Goal: Task Accomplishment & Management: Manage account settings

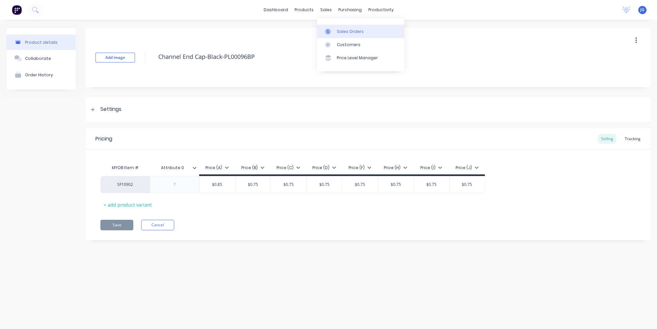
click at [342, 33] on div "Sales Orders" at bounding box center [350, 32] width 27 height 6
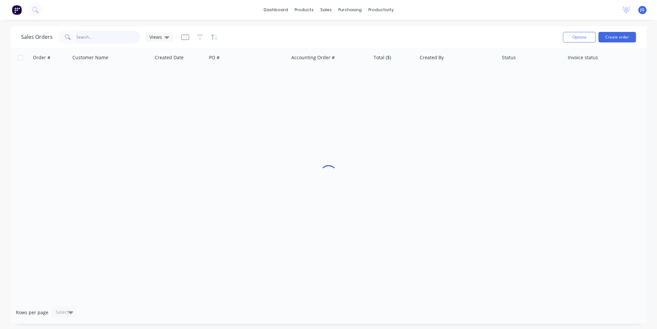
click at [89, 35] on input "text" at bounding box center [108, 37] width 64 height 13
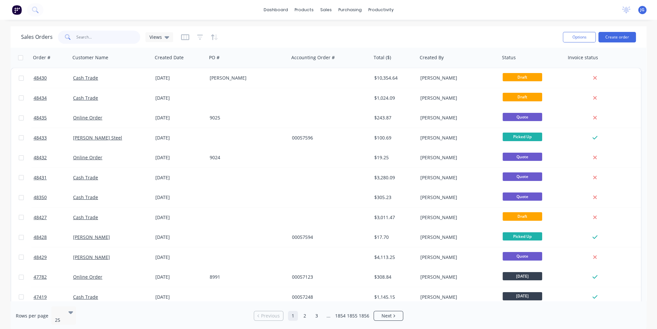
click at [89, 35] on input "text" at bounding box center [108, 37] width 64 height 13
click at [94, 36] on input "text" at bounding box center [108, 37] width 64 height 13
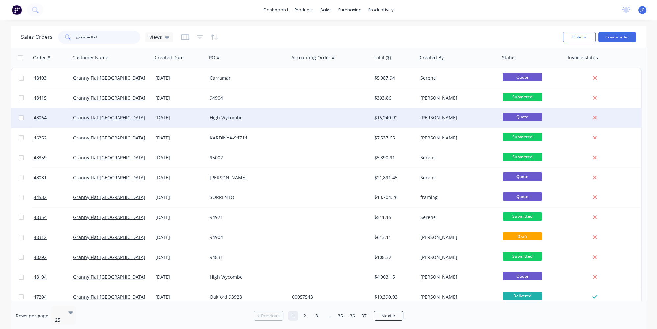
type input "granny flat"
click at [128, 118] on div "Granny Flat [GEOGRAPHIC_DATA]" at bounding box center [109, 118] width 73 height 7
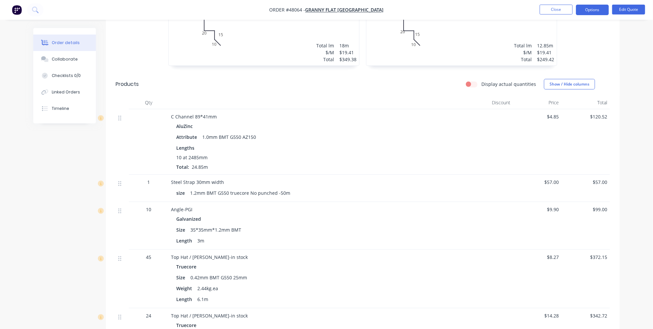
scroll to position [269, 0]
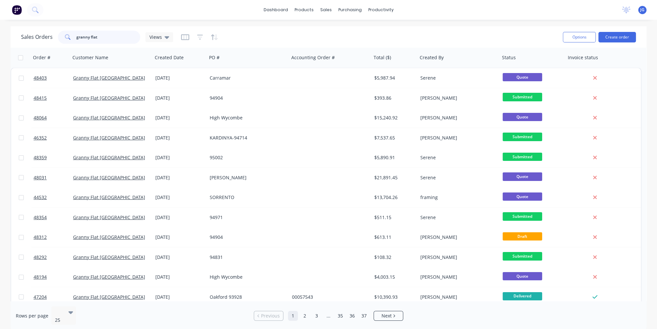
click at [92, 33] on input "granny flat" at bounding box center [108, 37] width 64 height 13
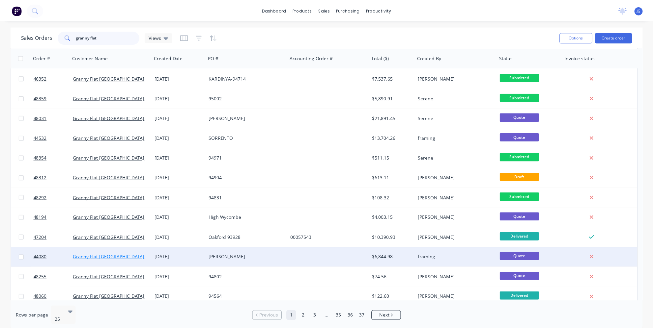
scroll to position [120, 0]
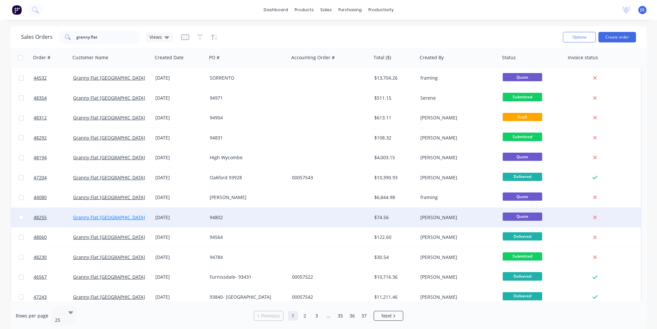
click at [96, 215] on link "Granny Flat [GEOGRAPHIC_DATA]" at bounding box center [109, 217] width 72 height 6
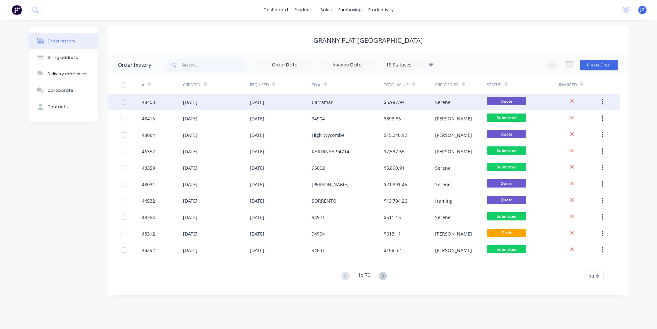
click at [195, 102] on div "[DATE]" at bounding box center [190, 102] width 14 height 7
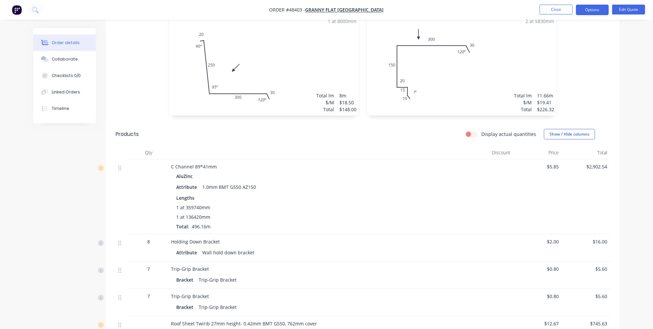
scroll to position [239, 0]
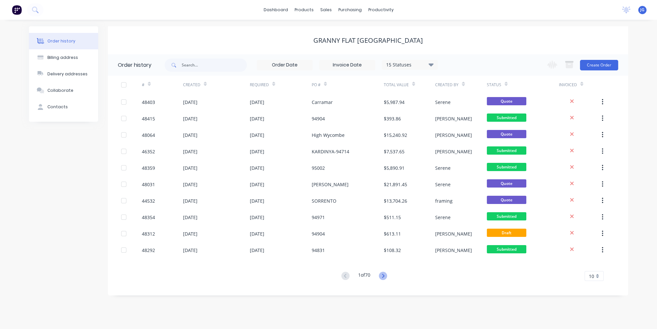
click at [383, 275] on icon at bounding box center [383, 276] width 8 height 8
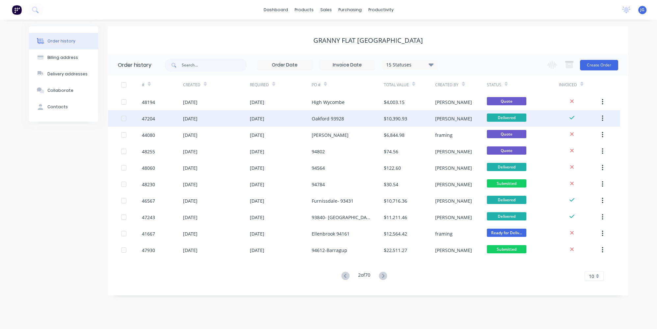
click at [332, 117] on div "Oakford 93928" at bounding box center [328, 118] width 32 height 7
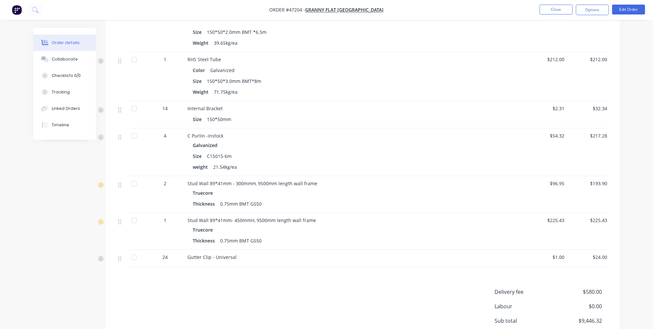
scroll to position [1168, 0]
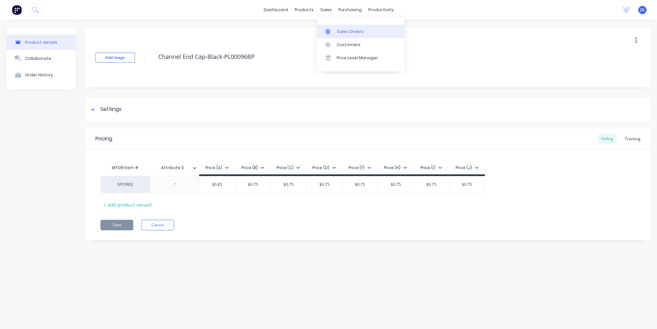
click at [327, 29] on icon at bounding box center [328, 32] width 6 height 6
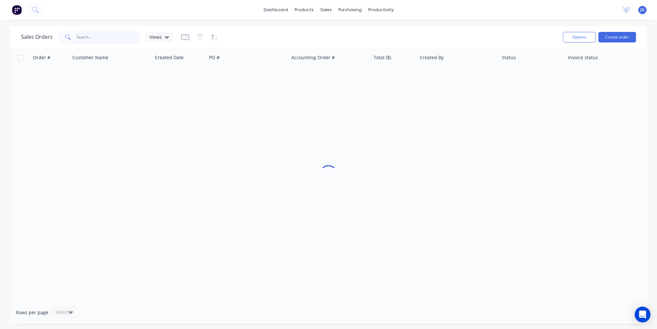
click at [87, 34] on input "text" at bounding box center [108, 37] width 64 height 13
paste input "415157314"
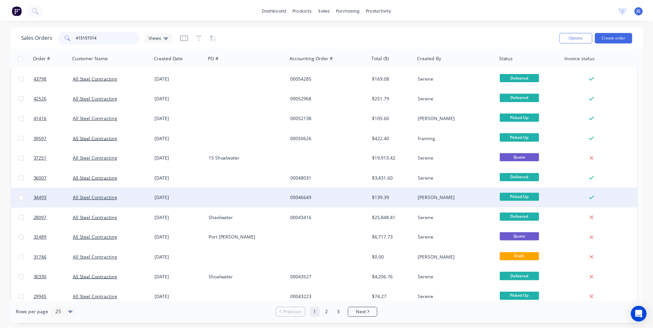
scroll to position [90, 0]
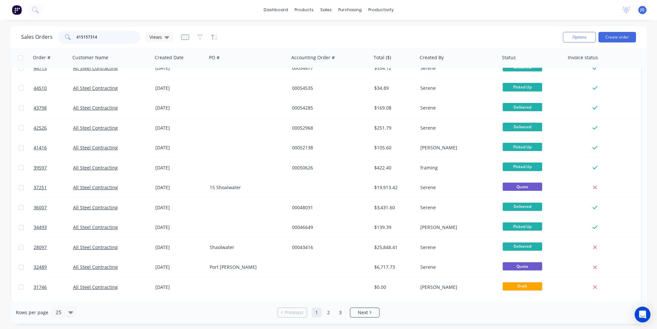
type input "415157314"
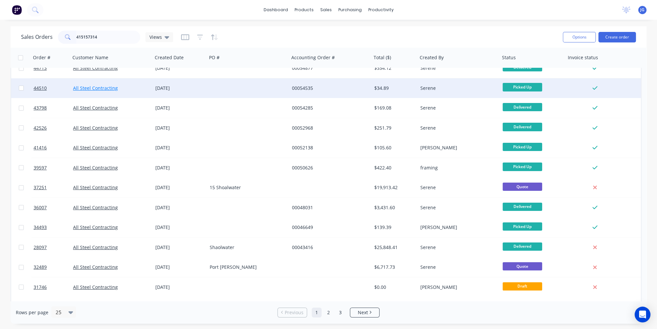
click at [103, 86] on link "All Steel Contracting" at bounding box center [95, 88] width 45 height 6
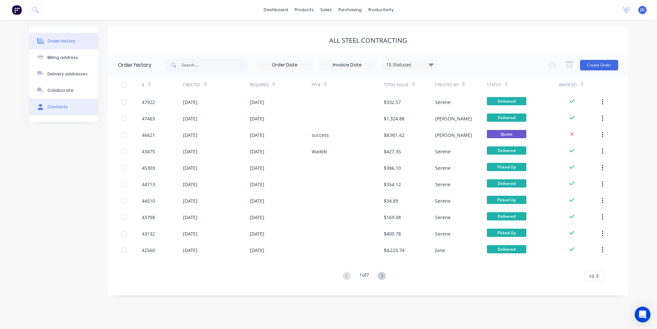
click at [62, 103] on button "Contacts" at bounding box center [63, 107] width 69 height 16
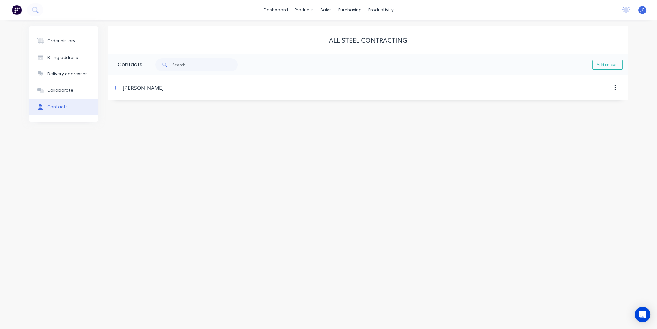
click at [151, 87] on div "Daniel Smartt" at bounding box center [143, 88] width 41 height 8
click at [58, 95] on button "Collaborate" at bounding box center [63, 90] width 69 height 16
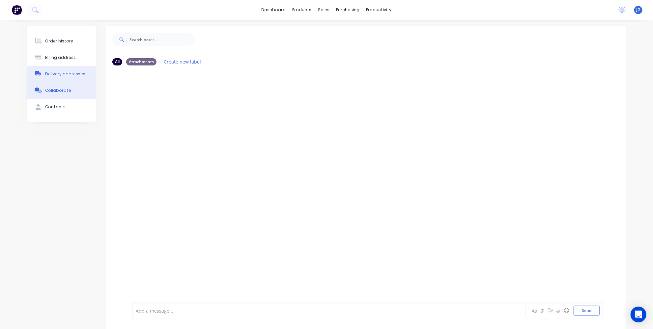
click at [57, 71] on div "Delivery addresses" at bounding box center [65, 74] width 40 height 6
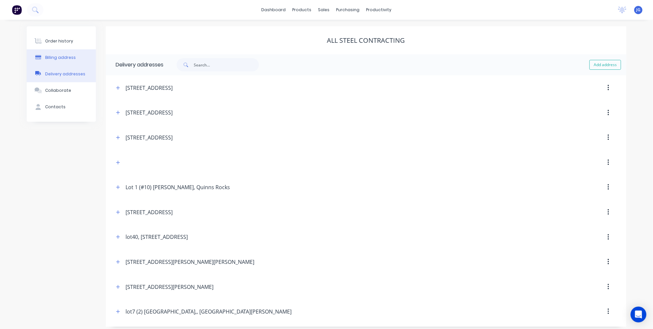
select select "AU"
click at [58, 55] on div "Billing address" at bounding box center [60, 58] width 31 height 6
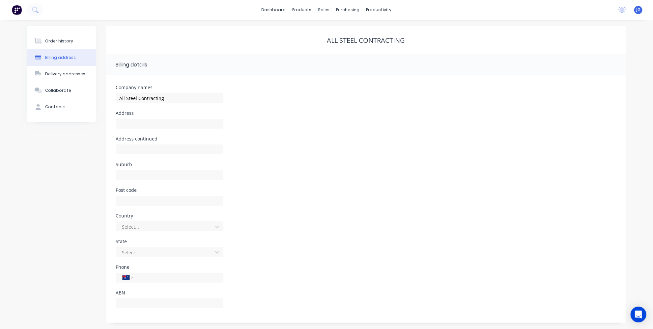
scroll to position [0, 0]
click at [60, 39] on div "Order history" at bounding box center [59, 41] width 28 height 6
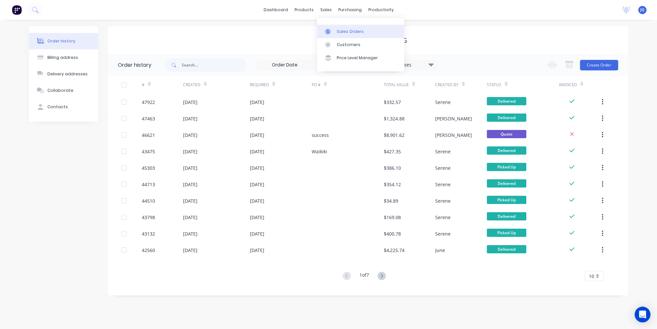
click at [332, 31] on div at bounding box center [330, 32] width 10 height 6
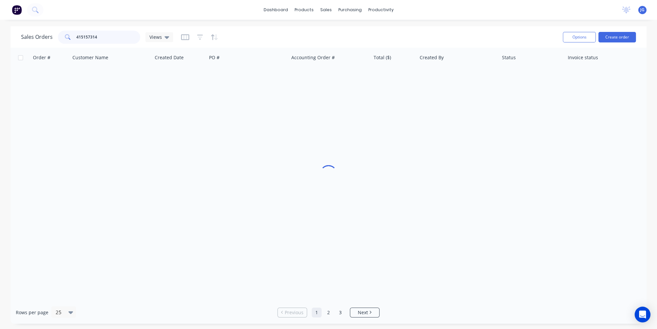
drag, startPoint x: 139, startPoint y: 37, endPoint x: 53, endPoint y: 42, distance: 86.1
click at [54, 42] on div "Sales Orders 415157314 Views" at bounding box center [97, 37] width 152 height 13
paste input "48108"
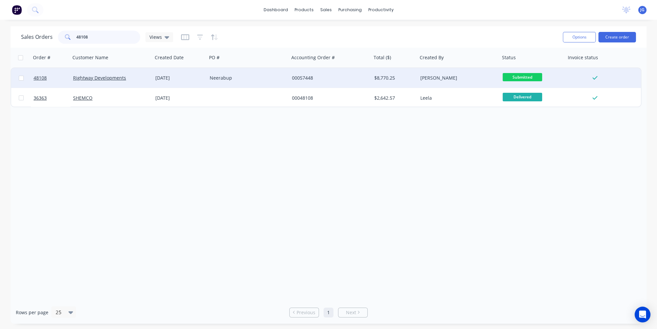
type input "48108"
click at [137, 77] on div "Rightway Developments" at bounding box center [109, 78] width 73 height 7
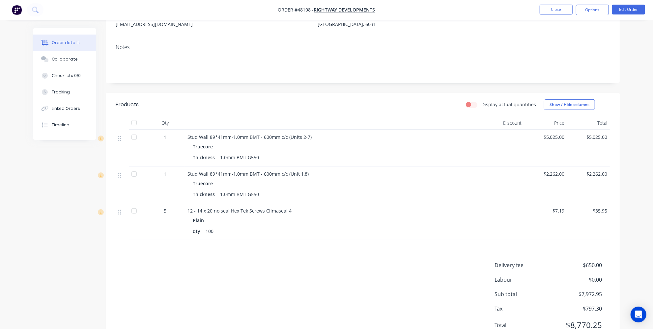
scroll to position [118, 0]
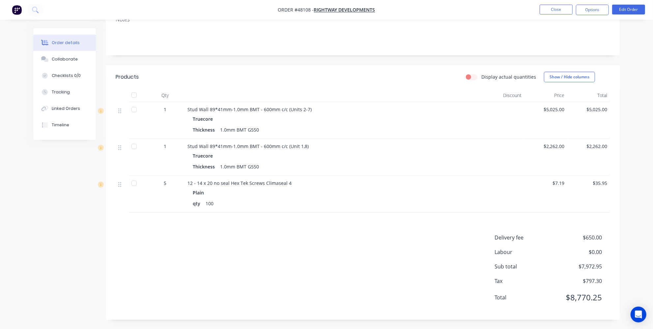
click at [269, 111] on span "Stud Wall 89*41mm-1.0mm BMT - 600mm c/c (Units 2-7)" at bounding box center [249, 109] width 124 height 6
click at [272, 109] on span "Stud Wall 89*41mm-1.0mm BMT - 600mm c/c (Units 2-7)" at bounding box center [249, 109] width 124 height 6
click at [633, 10] on button "Edit Order" at bounding box center [628, 10] width 33 height 10
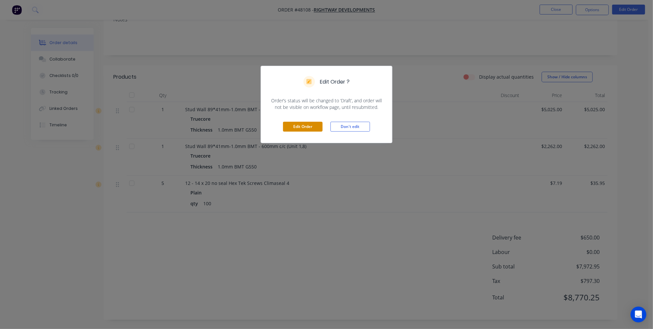
click at [295, 123] on button "Edit Order" at bounding box center [303, 127] width 40 height 10
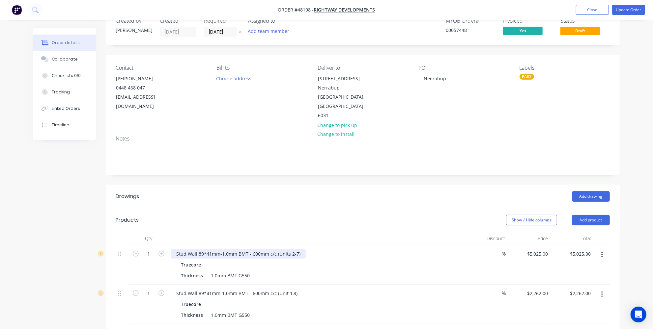
scroll to position [30, 0]
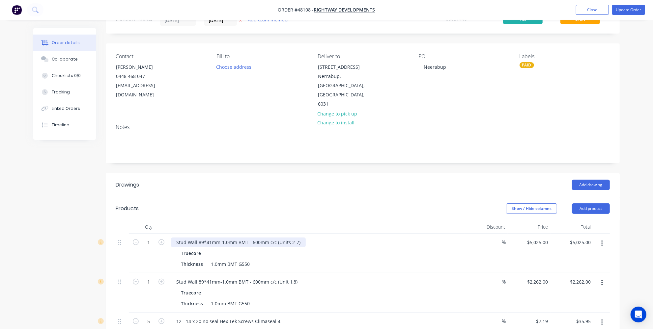
drag, startPoint x: 259, startPoint y: 222, endPoint x: 327, endPoint y: 191, distance: 75.1
click at [259, 238] on div "Stud Wall 89*41mm-1.0mm BMT - 600mm c/c (Units 2-7)" at bounding box center [238, 243] width 135 height 10
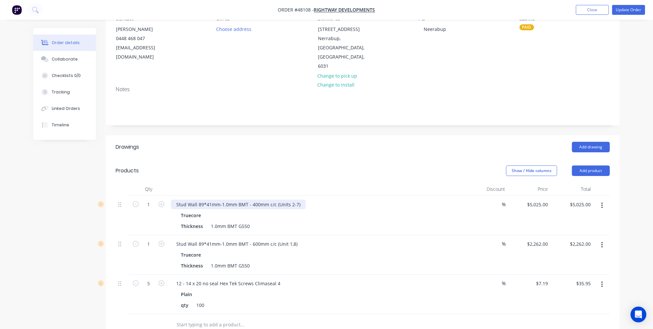
scroll to position [120, 0]
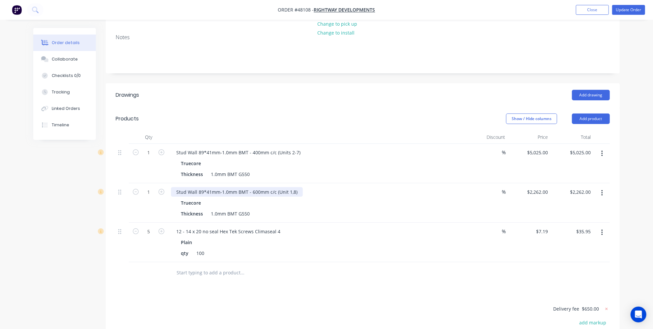
click at [260, 187] on div "Stud Wall 89*41mm-1.0mm BMT - 600mm c/c (Unit 1,8)" at bounding box center [237, 192] width 132 height 10
click at [261, 187] on div "Stud Wall 89*41mm-1.0mm BMT - 600mm c/c (Unit 1,8)" at bounding box center [237, 192] width 132 height 10
click at [258, 187] on div "Stud Wall 89*41mm-1.0mm BMT - 600mm c/c (Unit 1,8)" at bounding box center [237, 192] width 132 height 10
click at [304, 263] on div at bounding box center [286, 273] width 237 height 21
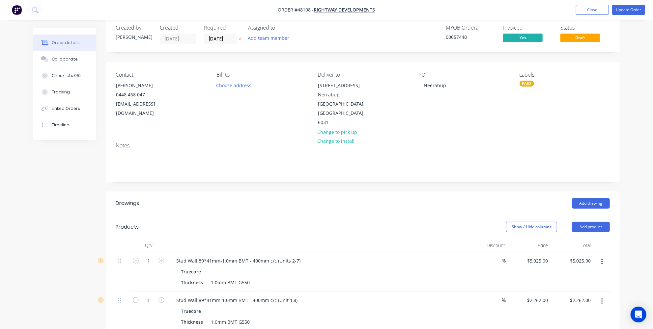
scroll to position [0, 0]
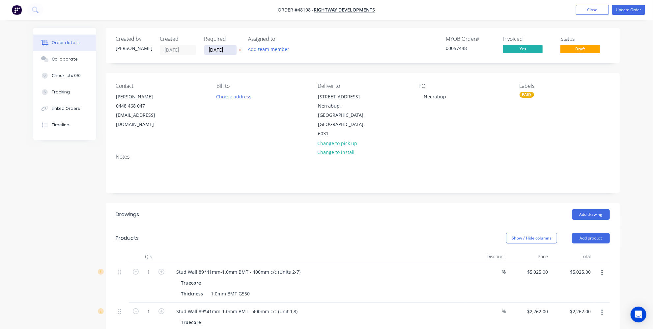
click at [234, 51] on input "02/09/25" at bounding box center [220, 50] width 32 height 10
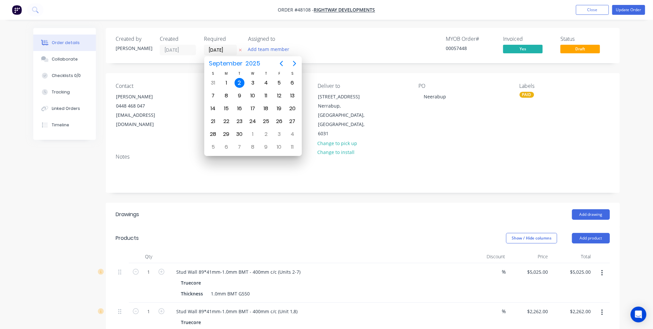
click at [419, 203] on header "Drawings Add drawing" at bounding box center [363, 215] width 514 height 24
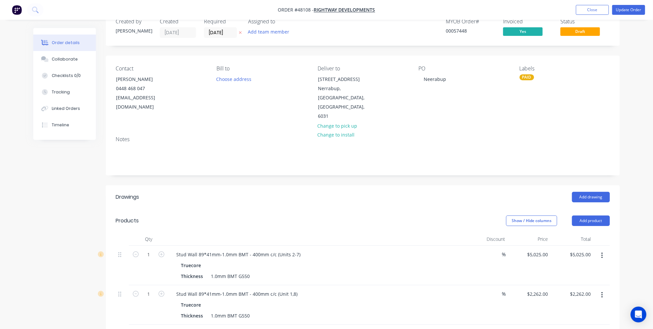
scroll to position [30, 0]
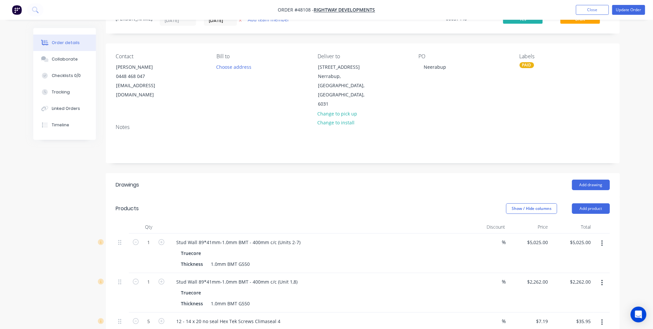
click at [437, 174] on header "Drawings Add drawing" at bounding box center [363, 185] width 514 height 24
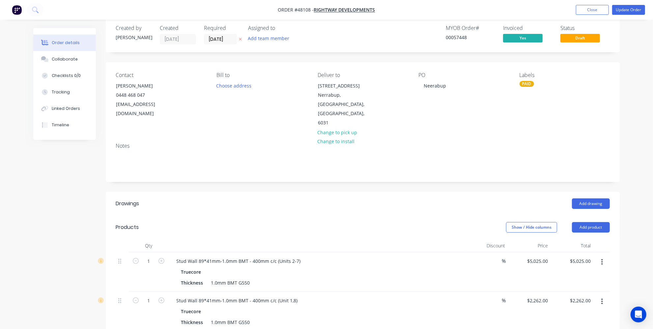
scroll to position [0, 0]
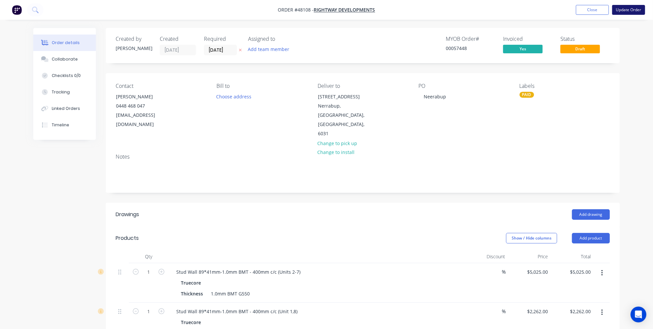
click at [633, 9] on button "Update Order" at bounding box center [628, 10] width 33 height 10
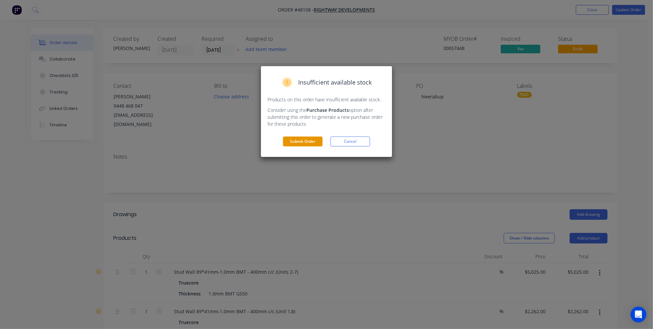
click at [296, 141] on button "Submit Order" at bounding box center [303, 142] width 40 height 10
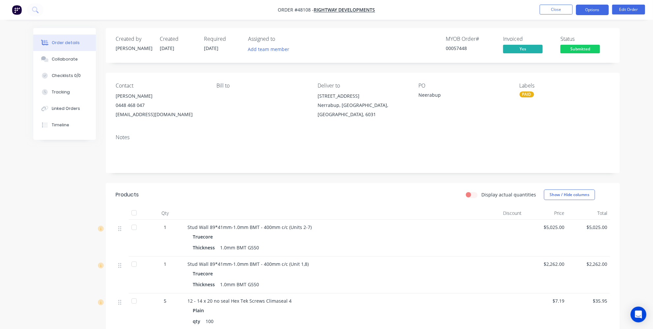
click at [601, 11] on button "Options" at bounding box center [592, 10] width 33 height 11
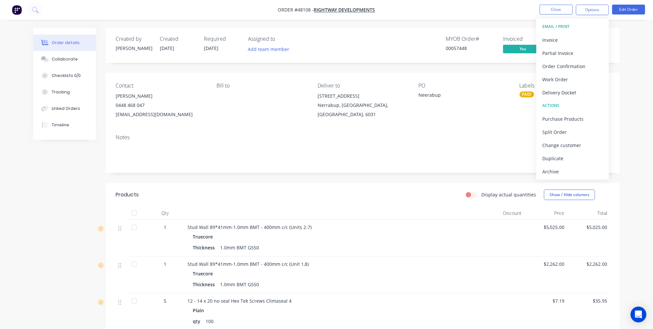
click at [561, 92] on div "Delivery Docket" at bounding box center [572, 93] width 61 height 10
click at [556, 65] on div "Without pricing" at bounding box center [572, 67] width 61 height 10
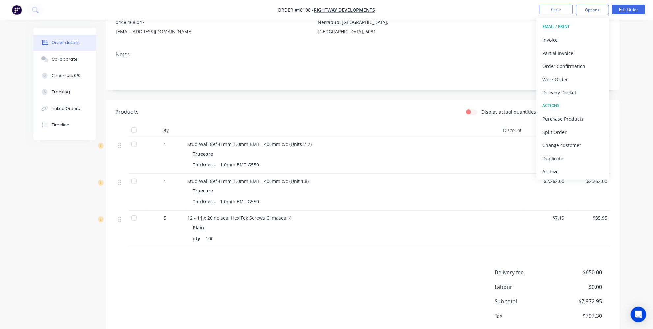
scroll to position [118, 0]
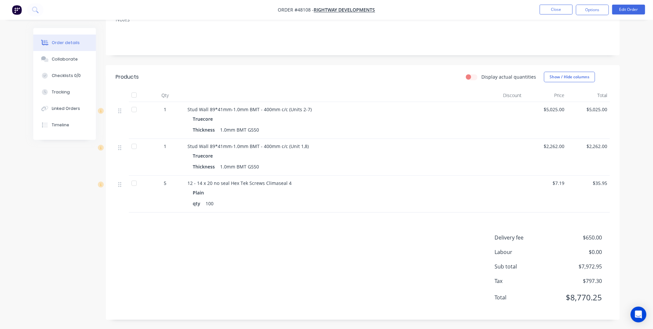
click at [305, 254] on div "Delivery fee $650.00 Labour $0.00 Sub total $7,972.95 Tax $797.30 Total $8,770.…" at bounding box center [363, 272] width 494 height 76
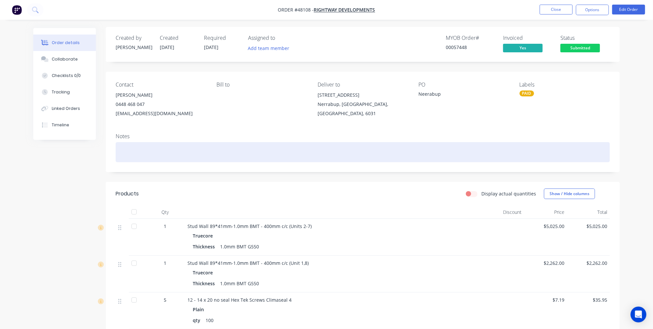
scroll to position [0, 0]
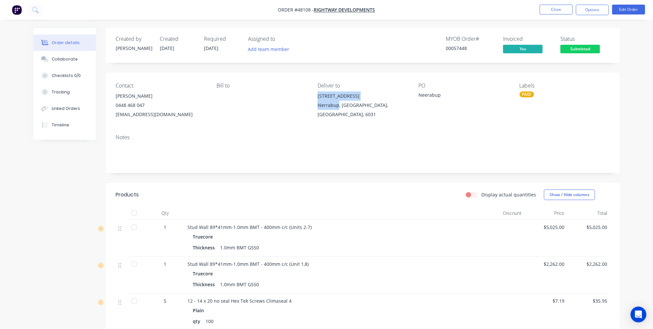
drag, startPoint x: 318, startPoint y: 96, endPoint x: 338, endPoint y: 107, distance: 23.0
click at [338, 107] on div "Lot 136 deviation Way Nerrabup, Western Australia, Australia, 6031" at bounding box center [363, 106] width 90 height 28
copy div "Lot 136 deviation Way Nerrabup"
drag, startPoint x: 330, startPoint y: 113, endPoint x: 309, endPoint y: 113, distance: 21.7
click at [312, 114] on div "Contact Paul Groom 0448 468 047 paulgroomblue@gmail.com Bill to Deliver to Lot …" at bounding box center [363, 101] width 514 height 56
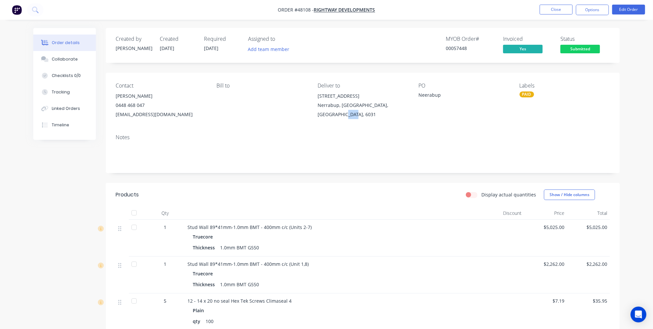
copy div "6031"
click at [236, 174] on div "Created by Jessica Created 19/08/25 Required 02/09/25 Assigned to Add team memb…" at bounding box center [363, 233] width 514 height 410
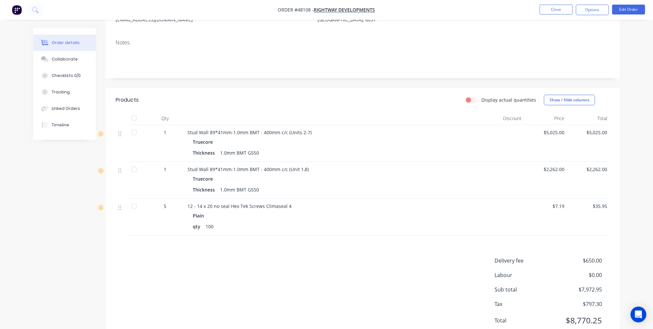
scroll to position [28, 0]
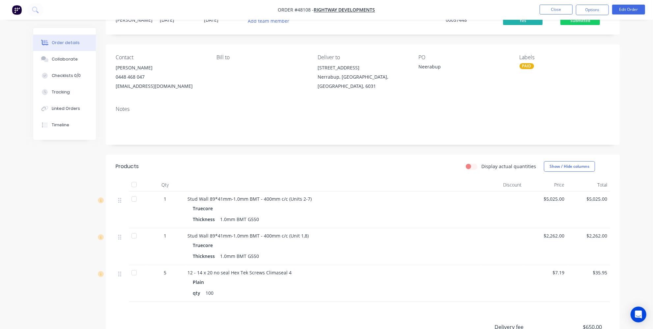
click at [536, 68] on div "PAID" at bounding box center [564, 66] width 90 height 6
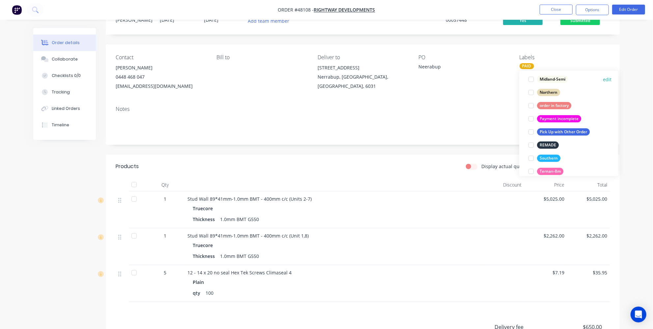
scroll to position [120, 0]
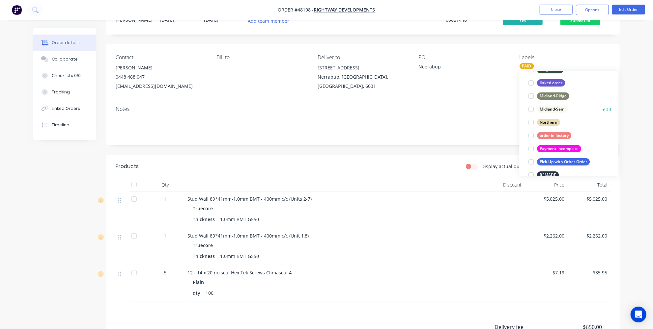
click at [533, 109] on div at bounding box center [531, 109] width 13 height 13
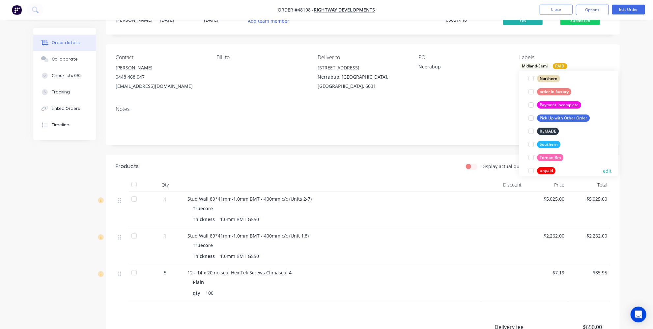
scroll to position [184, 0]
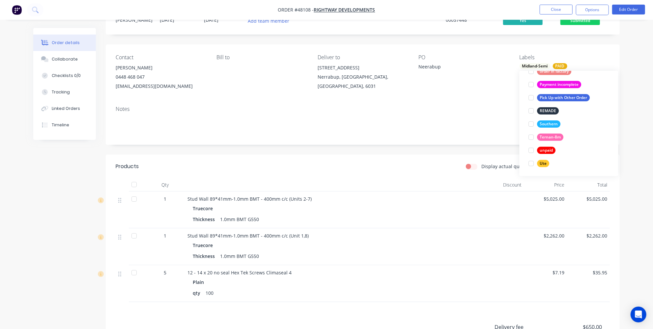
click at [633, 106] on div "Order details Collaborate Checklists 0/0 Tracking Linked Orders Timeline Order …" at bounding box center [326, 196] width 653 height 448
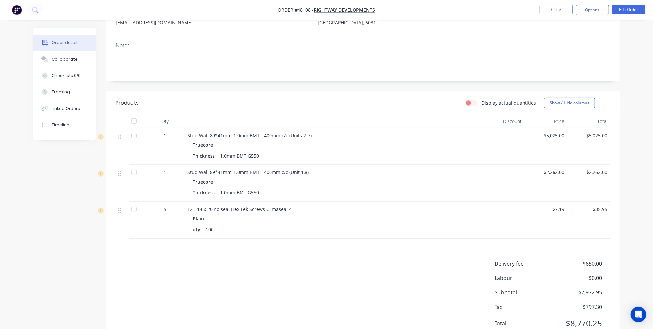
scroll to position [0, 0]
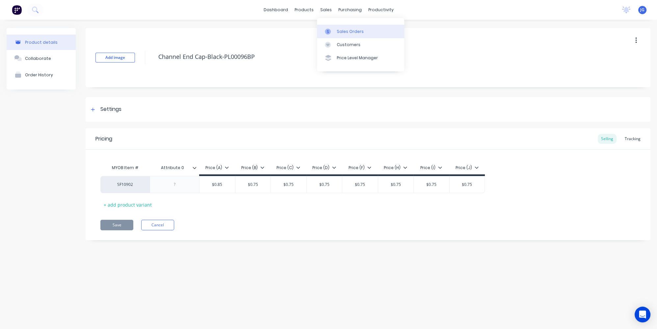
click at [325, 32] on icon at bounding box center [328, 32] width 6 height 6
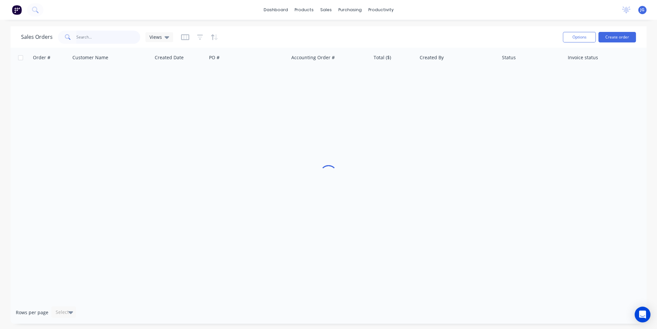
click at [98, 41] on input "text" at bounding box center [108, 37] width 64 height 13
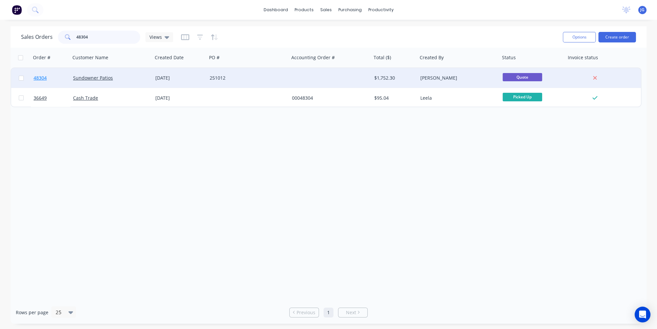
type input "48304"
click at [56, 75] on link "48304" at bounding box center [54, 78] width 40 height 20
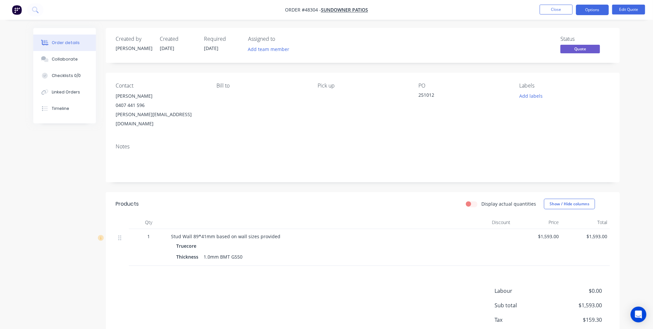
drag, startPoint x: 151, startPoint y: 95, endPoint x: 109, endPoint y: 96, distance: 41.5
click at [109, 96] on div "Contact Peter Donnelly 0407 441 596 peter@sundownerpatios.com.au Bill to Pick u…" at bounding box center [363, 106] width 514 height 66
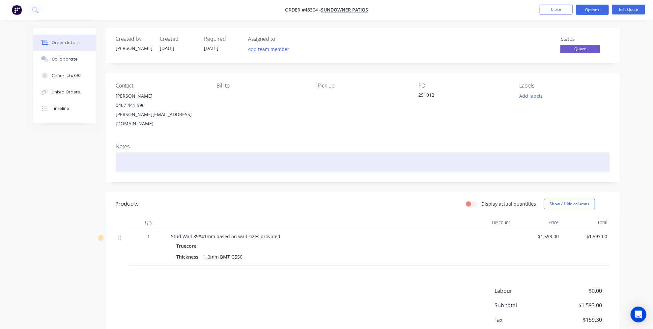
copy div "Peter Donnelly"
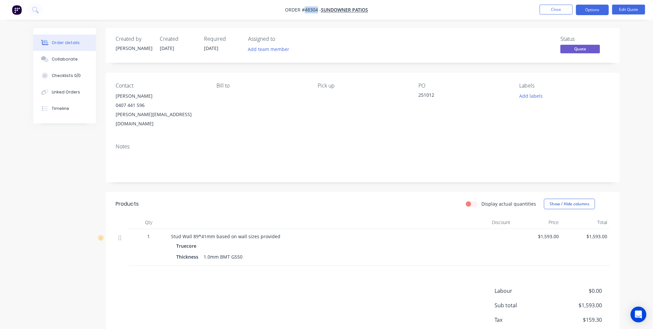
drag, startPoint x: 318, startPoint y: 11, endPoint x: 305, endPoint y: 11, distance: 13.2
click at [305, 11] on span "Order #48304 -" at bounding box center [303, 10] width 36 height 6
copy span "48304"
click at [18, 11] on img "button" at bounding box center [17, 10] width 10 height 10
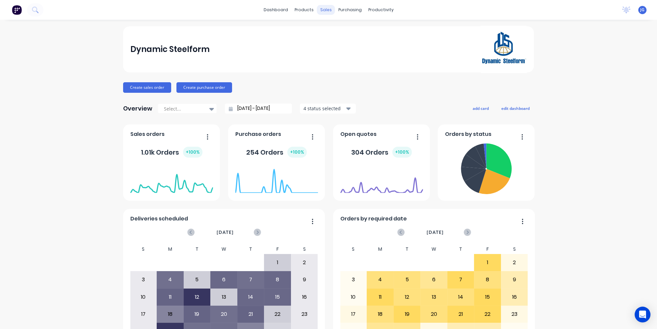
click at [324, 9] on div "sales" at bounding box center [326, 10] width 18 height 10
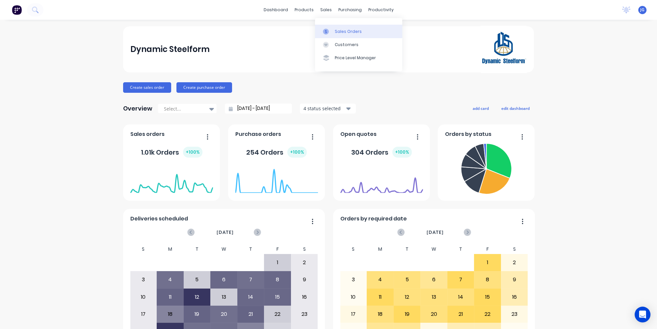
click at [328, 27] on link "Sales Orders" at bounding box center [358, 31] width 87 height 13
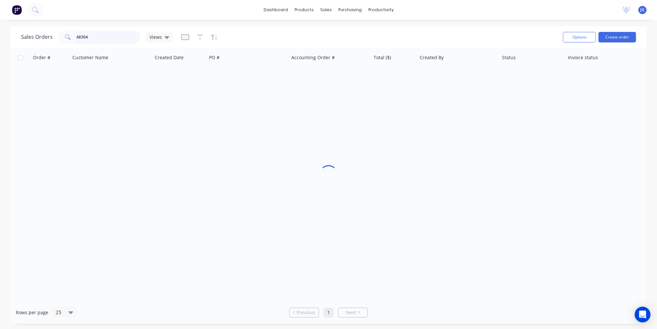
click at [93, 35] on input "48304" at bounding box center [108, 37] width 64 height 13
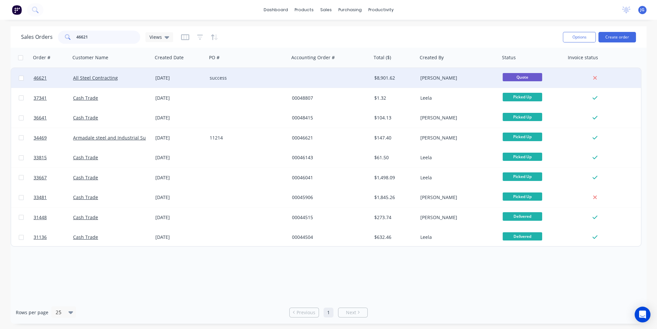
type input "46621"
click at [134, 73] on div "All Steel Contracting" at bounding box center [111, 78] width 82 height 20
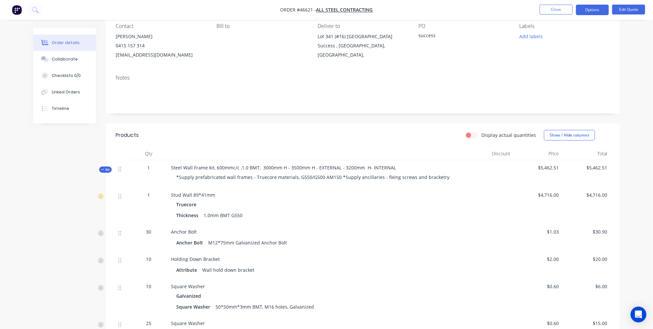
scroll to position [90, 0]
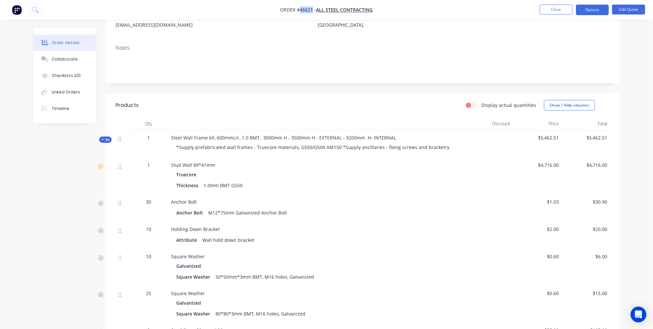
drag, startPoint x: 312, startPoint y: 10, endPoint x: 300, endPoint y: 7, distance: 12.5
click at [300, 7] on span "Order #46621 -" at bounding box center [298, 10] width 36 height 6
copy span "46621"
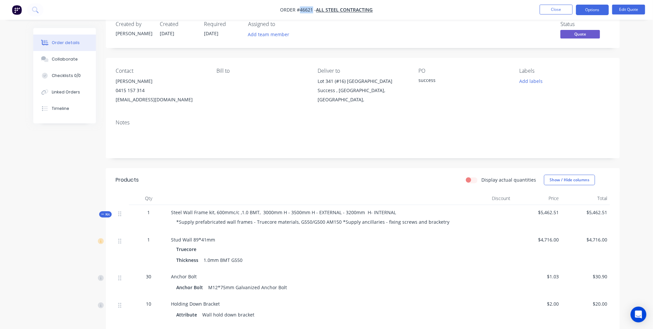
scroll to position [0, 0]
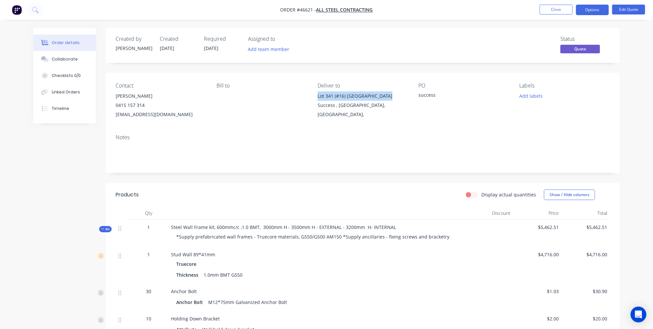
drag, startPoint x: 317, startPoint y: 92, endPoint x: 387, endPoint y: 96, distance: 70.6
click at [387, 96] on div "Contact Daniel Smartt 0415 157 314 allsteelptyltd@gmail.com Bill to Deliver to …" at bounding box center [363, 101] width 514 height 56
copy div "Lot 341 (#16) Yellowstone Grove"
drag, startPoint x: 333, startPoint y: 105, endPoint x: 309, endPoint y: 106, distance: 24.1
click at [310, 106] on div "Contact Daniel Smartt 0415 157 314 allsteelptyltd@gmail.com Bill to Deliver to …" at bounding box center [363, 101] width 514 height 56
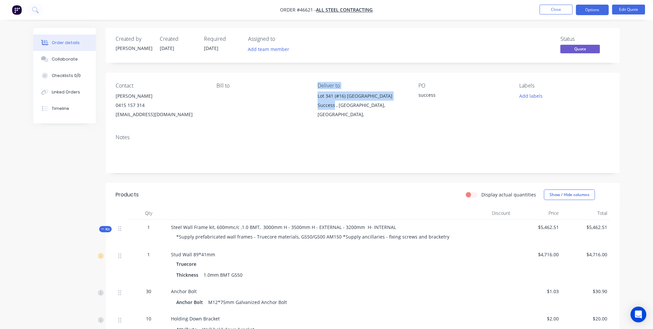
click at [318, 108] on div "Success , Western Australia, Australia," at bounding box center [363, 110] width 90 height 18
drag, startPoint x: 315, startPoint y: 105, endPoint x: 334, endPoint y: 111, distance: 20.4
click at [334, 111] on div "Contact Daniel Smartt 0415 157 314 allsteelptyltd@gmail.com Bill to Deliver to …" at bounding box center [363, 101] width 514 height 56
copy div "Success"
click at [19, 8] on img "button" at bounding box center [17, 10] width 10 height 10
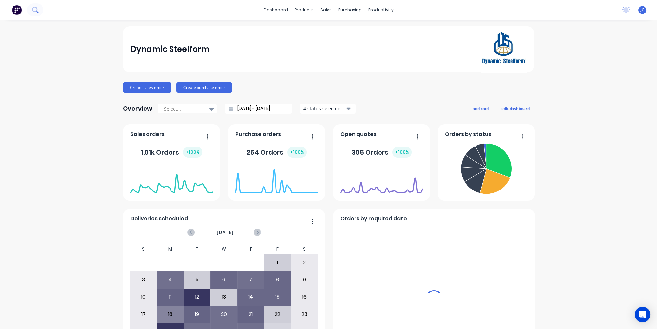
click at [38, 10] on button at bounding box center [35, 9] width 16 height 13
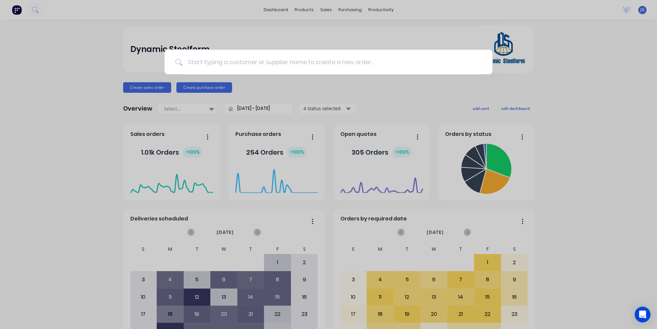
click at [111, 112] on div at bounding box center [328, 164] width 657 height 329
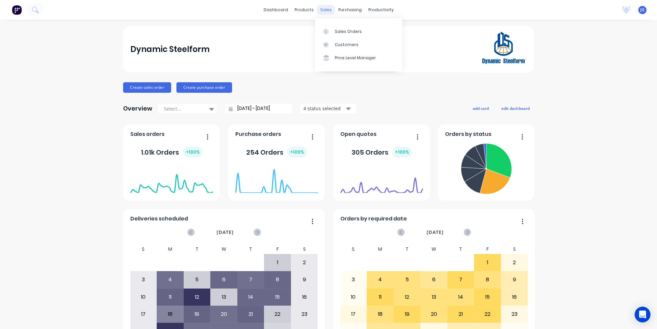
click at [325, 10] on div "sales" at bounding box center [326, 10] width 18 height 10
click at [332, 29] on div at bounding box center [328, 32] width 10 height 6
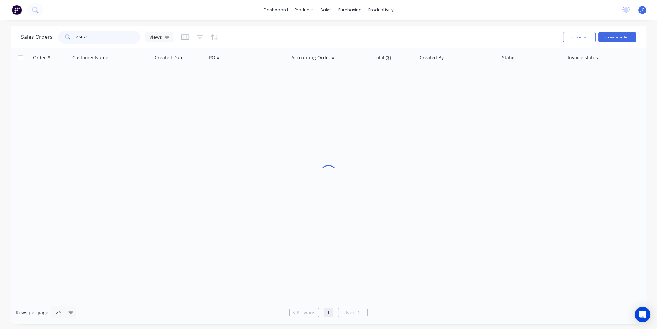
drag, startPoint x: 80, startPoint y: 37, endPoint x: 58, endPoint y: 37, distance: 22.1
click at [58, 37] on div "46621" at bounding box center [99, 37] width 82 height 13
paste input "Sharp"
type input "Sharp"
